Goal: Use online tool/utility

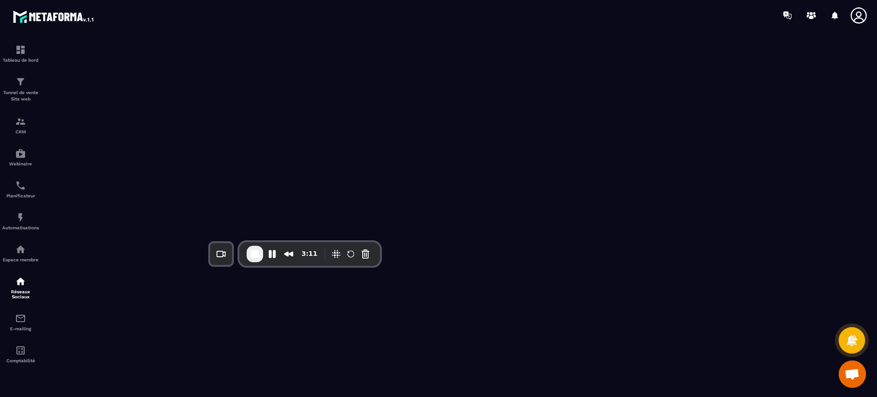
click at [330, 246] on div "3:11" at bounding box center [310, 254] width 126 height 16
click at [367, 253] on button "Cancel Recording" at bounding box center [365, 254] width 15 height 15
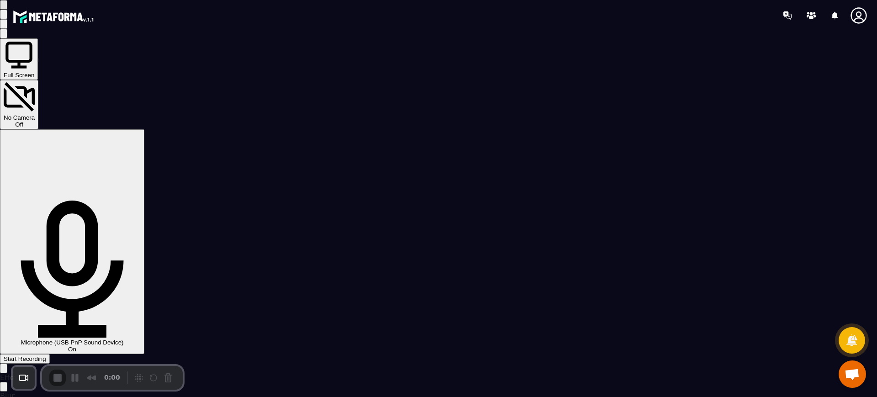
click at [46, 356] on span "Start Recording" at bounding box center [25, 359] width 43 height 7
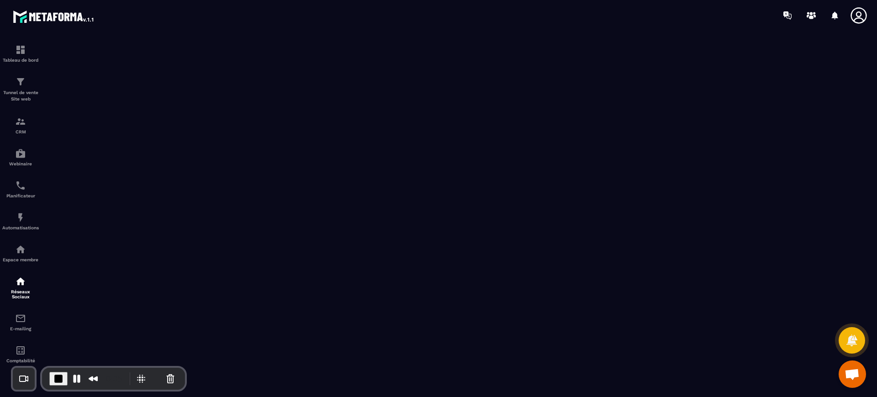
click at [863, 18] on icon at bounding box center [859, 15] width 18 height 18
click at [57, 375] on span "End Recording" at bounding box center [58, 378] width 11 height 11
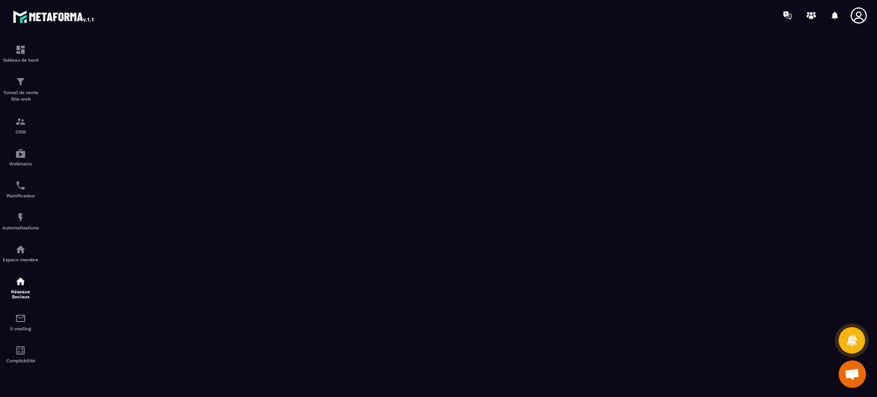
click at [856, 24] on div at bounding box center [492, 15] width 770 height 31
click at [856, 17] on icon at bounding box center [859, 15] width 18 height 18
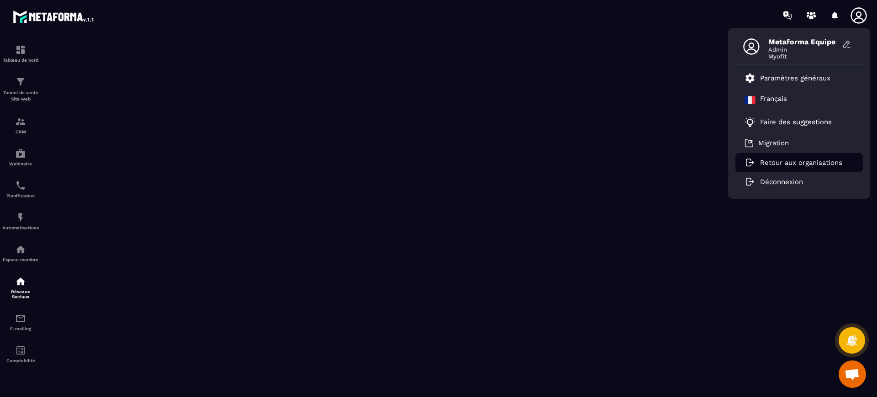
click at [765, 156] on li "Retour aux organisations" at bounding box center [800, 162] width 128 height 19
click at [827, 162] on p "Retour aux organisations" at bounding box center [801, 163] width 82 height 8
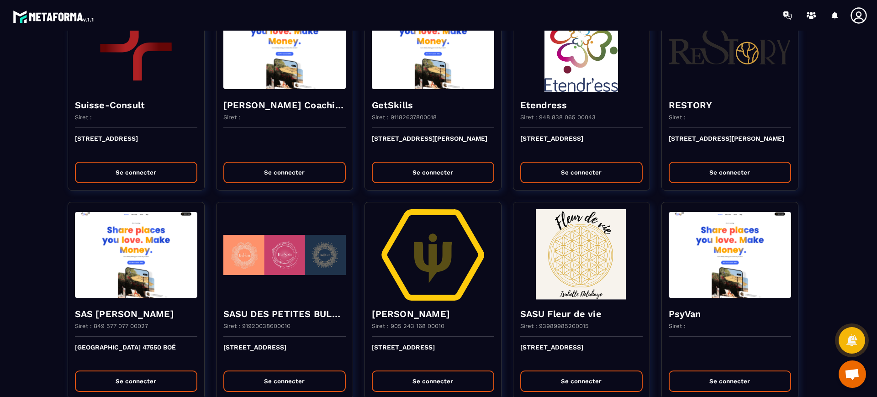
scroll to position [1069, 0]
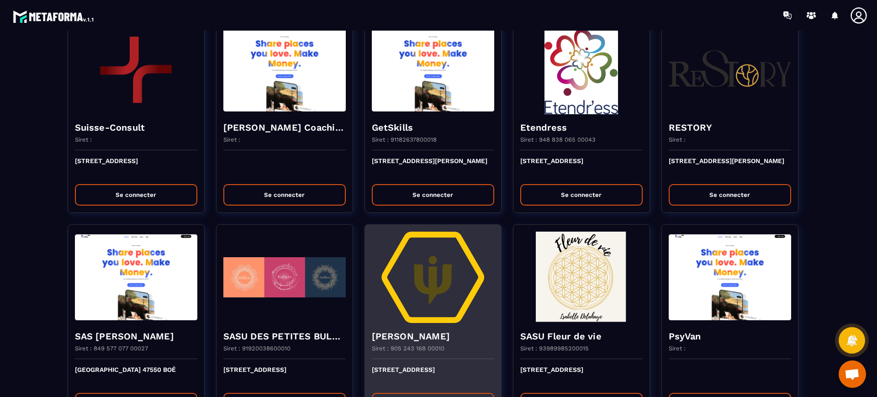
click at [485, 294] on img at bounding box center [433, 277] width 122 height 91
